Goal: Transaction & Acquisition: Purchase product/service

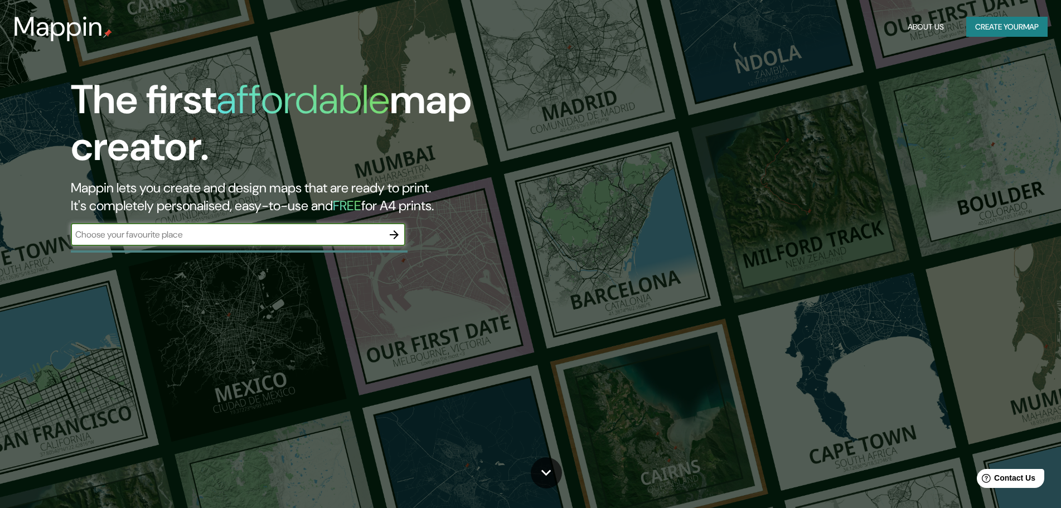
click at [253, 231] on input "text" at bounding box center [227, 234] width 312 height 13
click at [394, 235] on icon "button" at bounding box center [394, 234] width 9 height 9
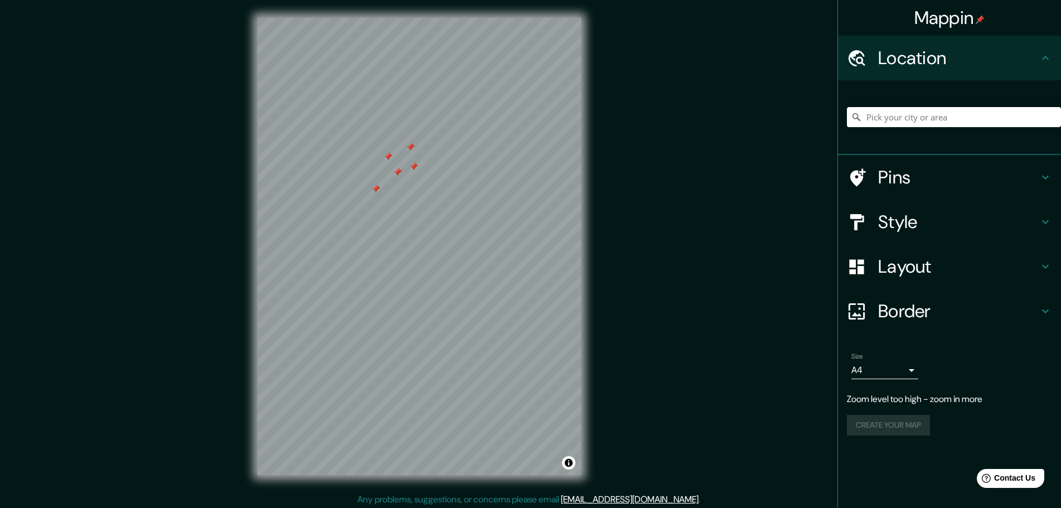
click at [417, 163] on div at bounding box center [413, 166] width 9 height 9
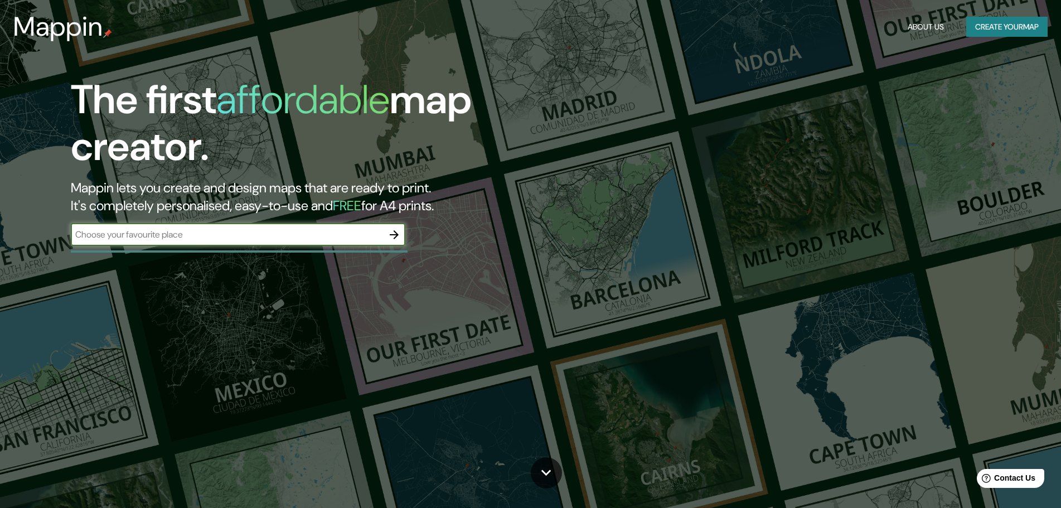
click at [236, 231] on input "text" at bounding box center [227, 234] width 312 height 13
type input "I"
type input "[GEOGRAPHIC_DATA]"
click at [398, 239] on icon "button" at bounding box center [394, 234] width 13 height 13
